Goal: Transaction & Acquisition: Purchase product/service

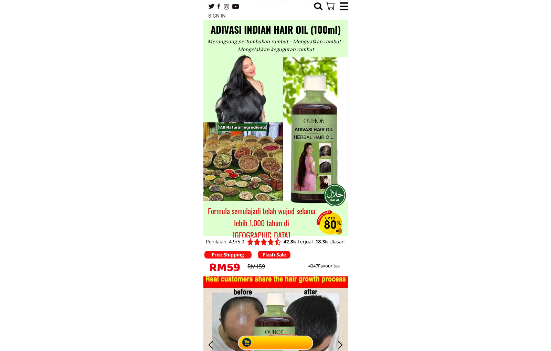
click at [277, 336] on div at bounding box center [275, 340] width 79 height 21
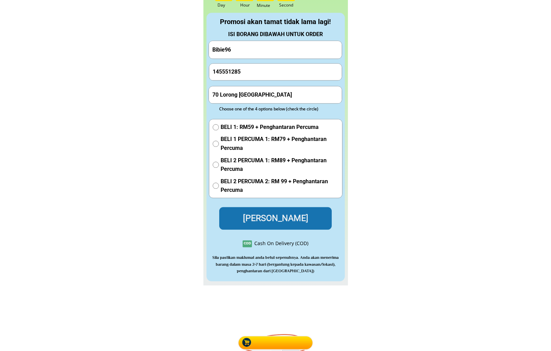
scroll to position [3113, 0]
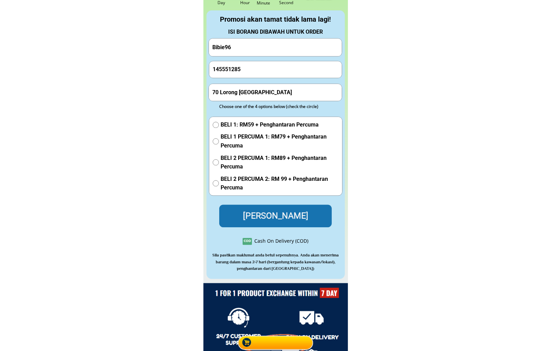
click at [256, 52] on input "Bibie96" at bounding box center [275, 48] width 129 height 18
paste input "Jegadeeson [PERSON_NAME]"
type input "Jegadeeson [PERSON_NAME]"
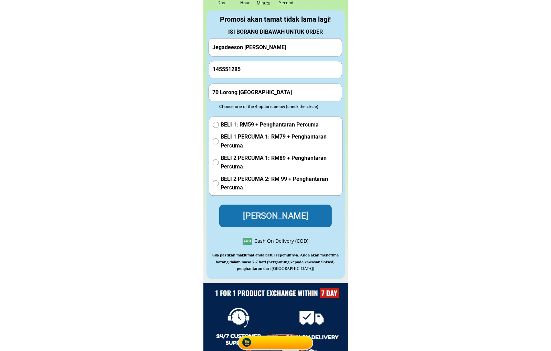
click at [266, 68] on input "145551285" at bounding box center [275, 69] width 129 height 17
click at [266, 90] on input "70 Lorong [GEOGRAPHIC_DATA]" at bounding box center [275, 92] width 129 height 17
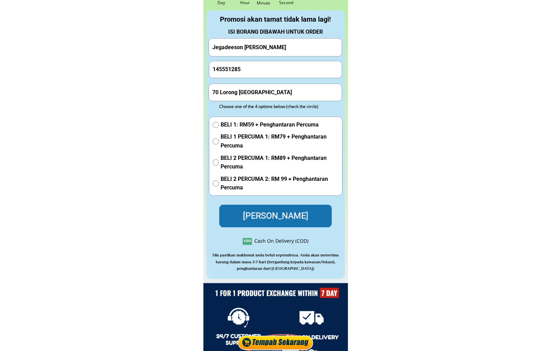
paste input "012-497 8831"
type input "012-497 8831"
click at [266, 72] on input "145551285" at bounding box center [275, 69] width 129 height 17
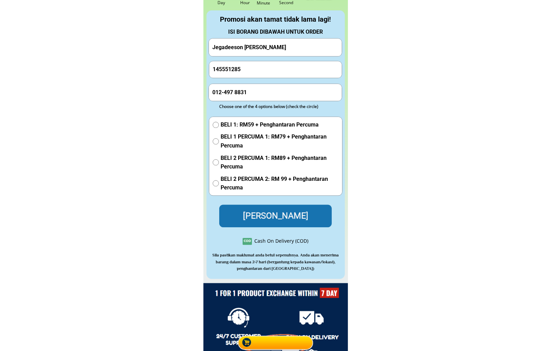
paste input "012-497 8831"
click at [235, 70] on input "012-497 8831" at bounding box center [275, 69] width 129 height 17
click at [224, 68] on input "012-4978831" at bounding box center [275, 69] width 129 height 17
type input "0124978831"
click at [278, 92] on input "012-497 8831" at bounding box center [275, 92] width 129 height 17
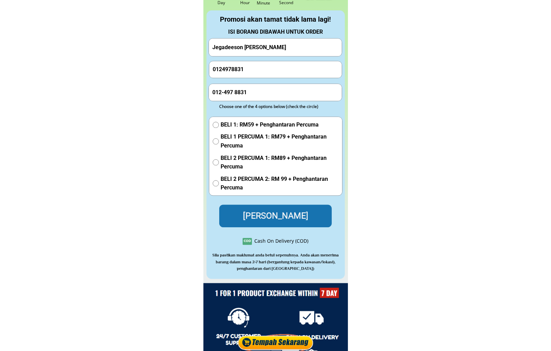
click at [278, 92] on input "012-497 8831" at bounding box center [275, 92] width 129 height 17
paste input "Ground Floor,c/o JegaKumar&Partners Sejati Bowlinng Crntreng"
type input "Ground Floor,c/o JegaKumar&Partners Sejati Bowlinng Crntreng"
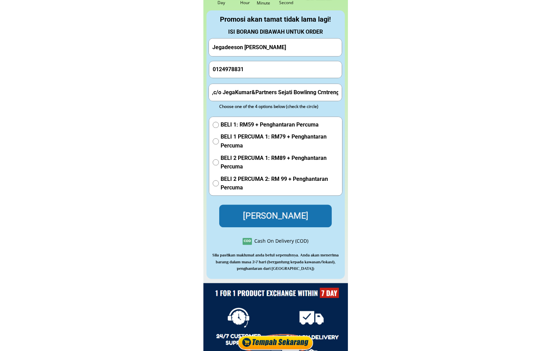
click at [250, 177] on span "BELI 2 PERCUMA 2: RM 99 + Penghantaran Percuma" at bounding box center [280, 184] width 118 height 18
radio input "true"
click at [265, 210] on p "[PERSON_NAME]" at bounding box center [276, 215] width 116 height 23
